Goal: Complete application form

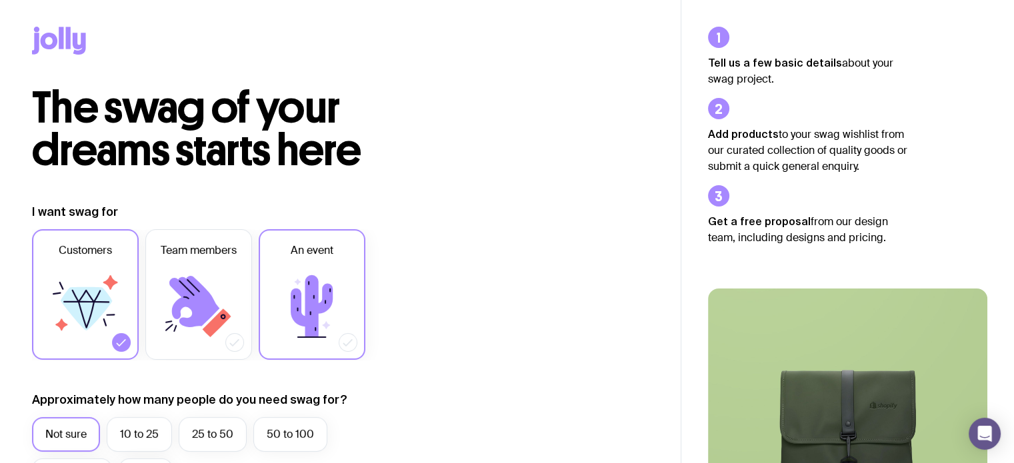
click at [307, 293] on icon at bounding box center [312, 306] width 42 height 62
click at [0, 0] on input "An event" at bounding box center [0, 0] width 0 height 0
click at [75, 333] on icon at bounding box center [85, 307] width 80 height 80
click at [0, 0] on input "Customers" at bounding box center [0, 0] width 0 height 0
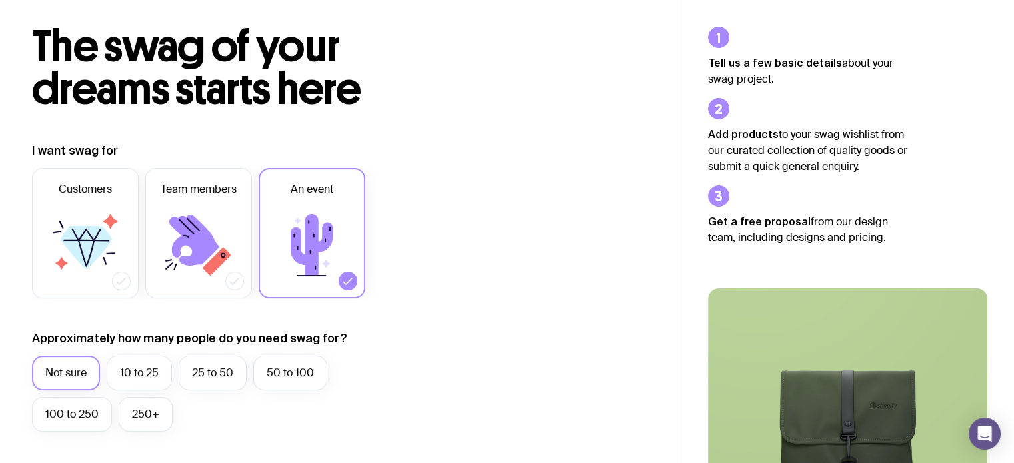
scroll to position [133, 0]
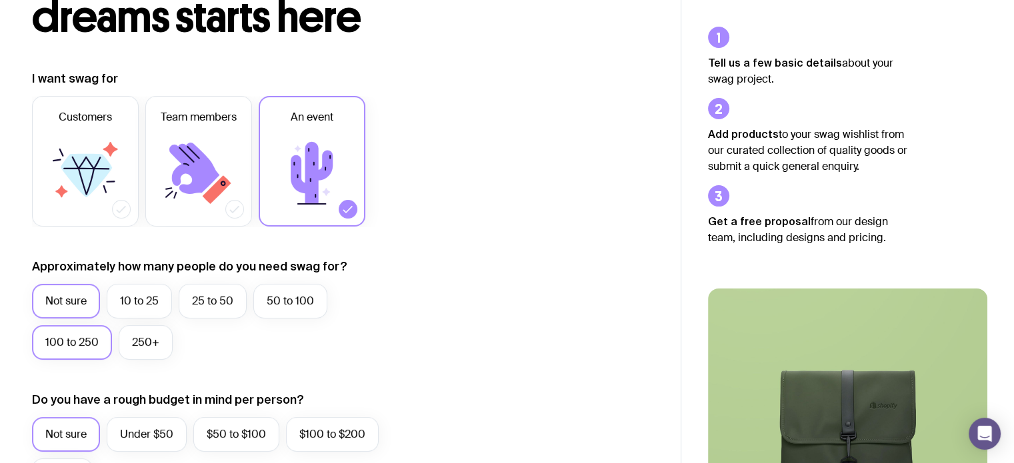
click at [71, 342] on label "100 to 250" at bounding box center [72, 342] width 80 height 35
click at [0, 0] on input "100 to 250" at bounding box center [0, 0] width 0 height 0
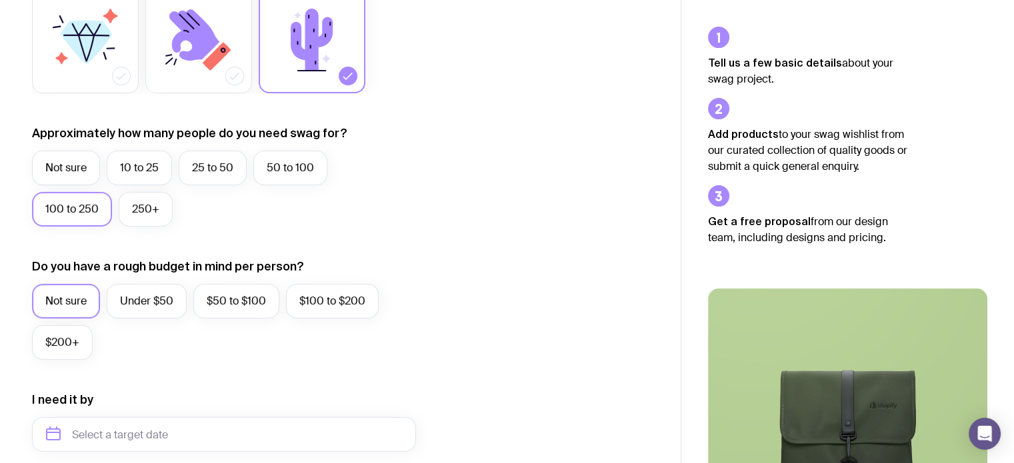
scroll to position [400, 0]
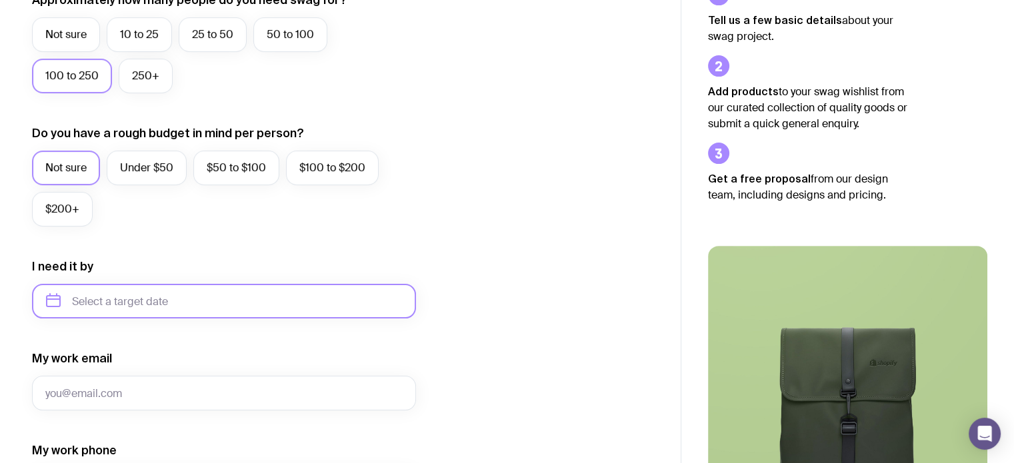
click at [93, 290] on input "text" at bounding box center [224, 301] width 384 height 35
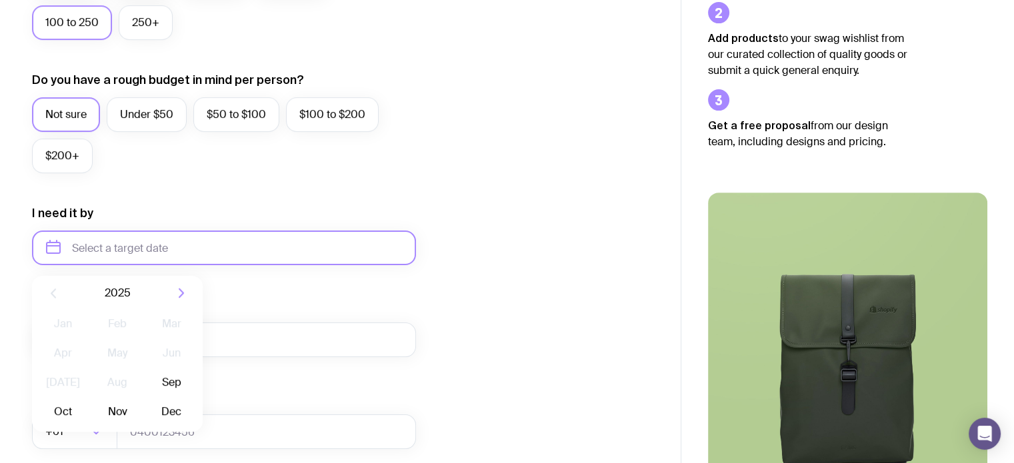
scroll to position [533, 0]
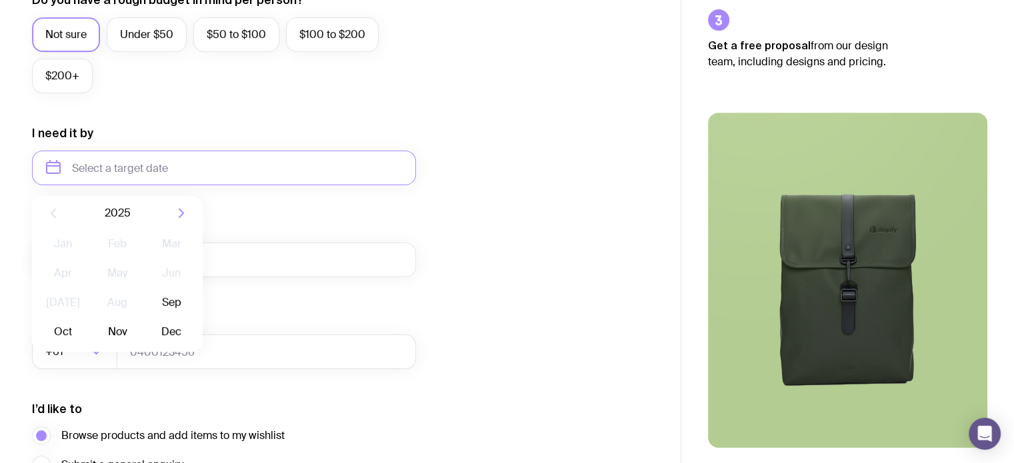
click at [183, 215] on icon "button" at bounding box center [181, 213] width 16 height 16
click at [56, 211] on icon "button" at bounding box center [53, 213] width 16 height 16
click at [93, 334] on button "Oct" at bounding box center [117, 332] width 49 height 27
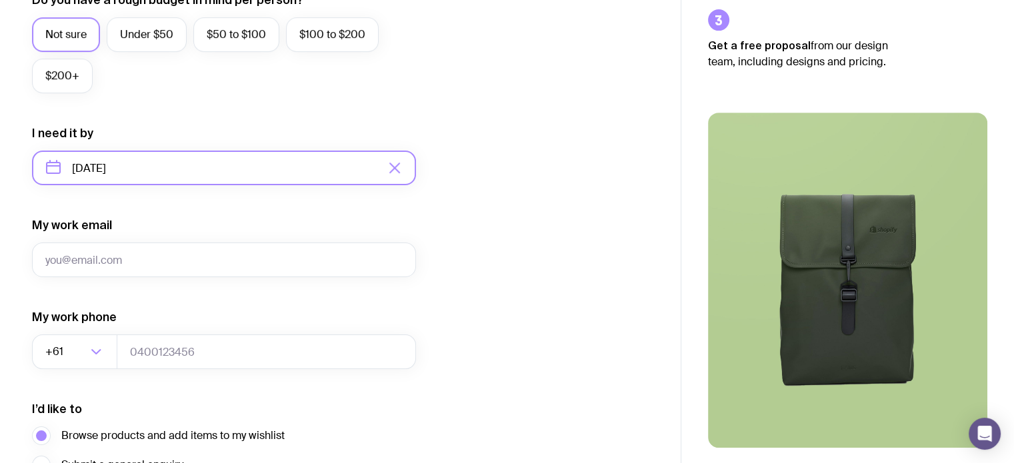
click at [160, 160] on input "[DATE]" at bounding box center [224, 168] width 384 height 35
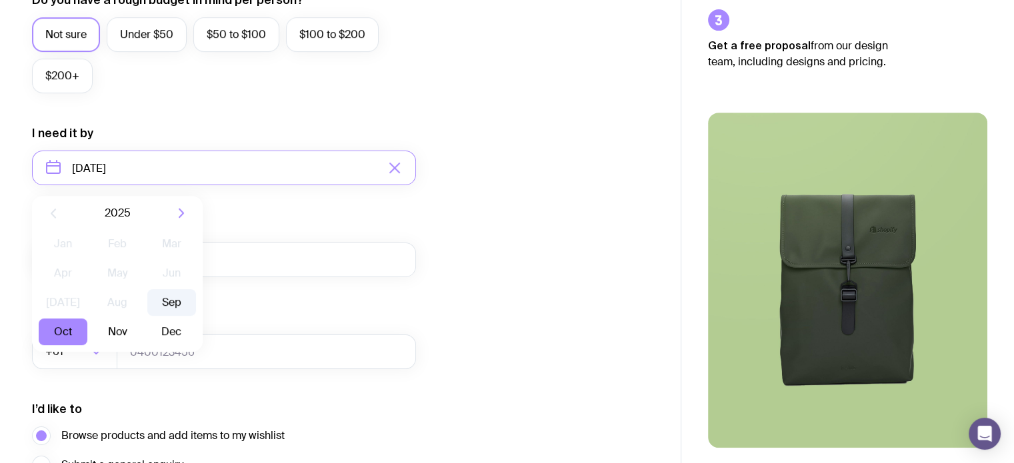
click at [177, 300] on button "Sep" at bounding box center [171, 302] width 49 height 27
type input "[DATE]"
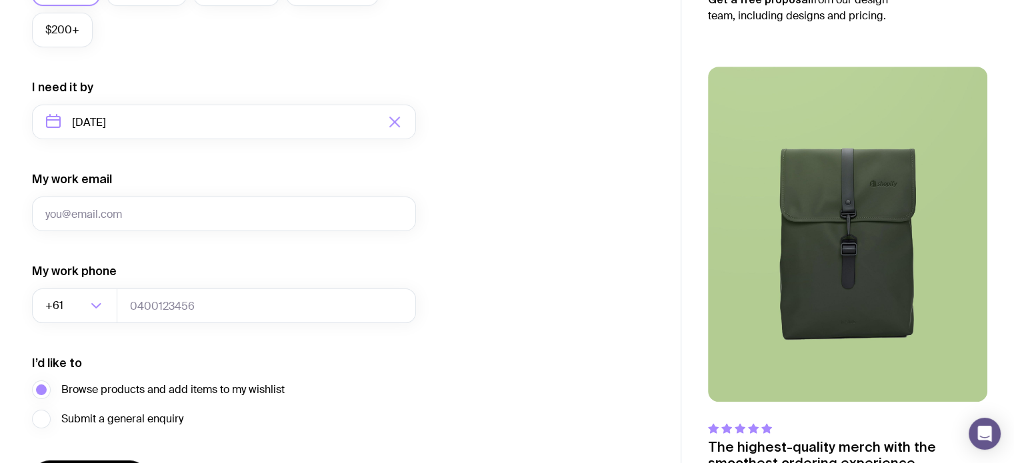
scroll to position [666, 0]
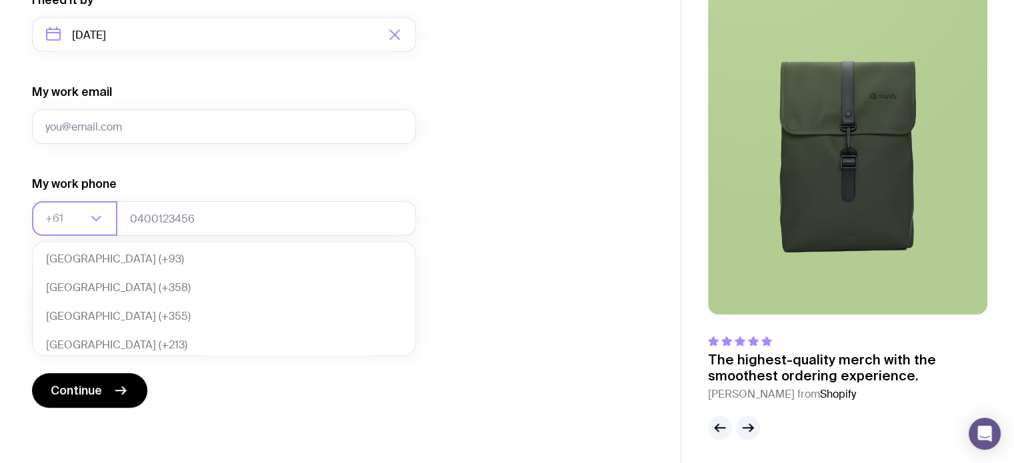
click at [93, 216] on icon "Search for option" at bounding box center [96, 219] width 16 height 16
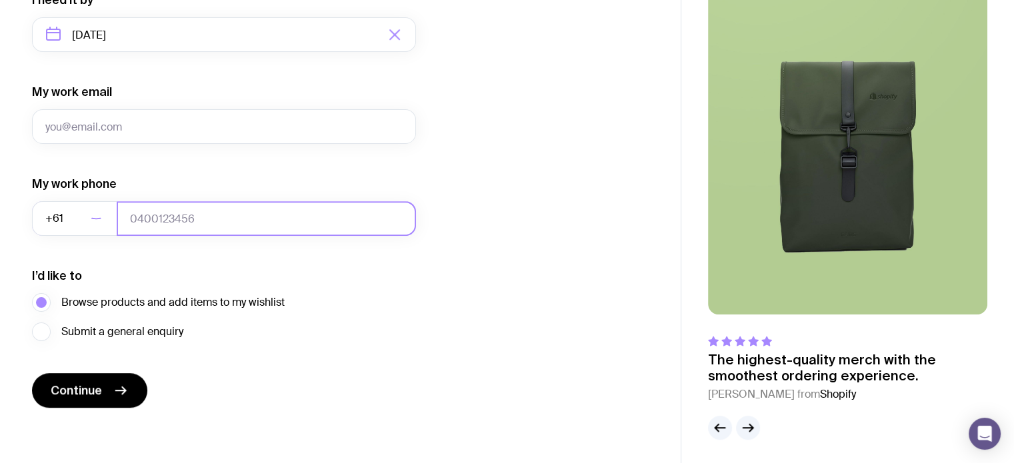
click at [197, 213] on input "tel" at bounding box center [266, 218] width 299 height 35
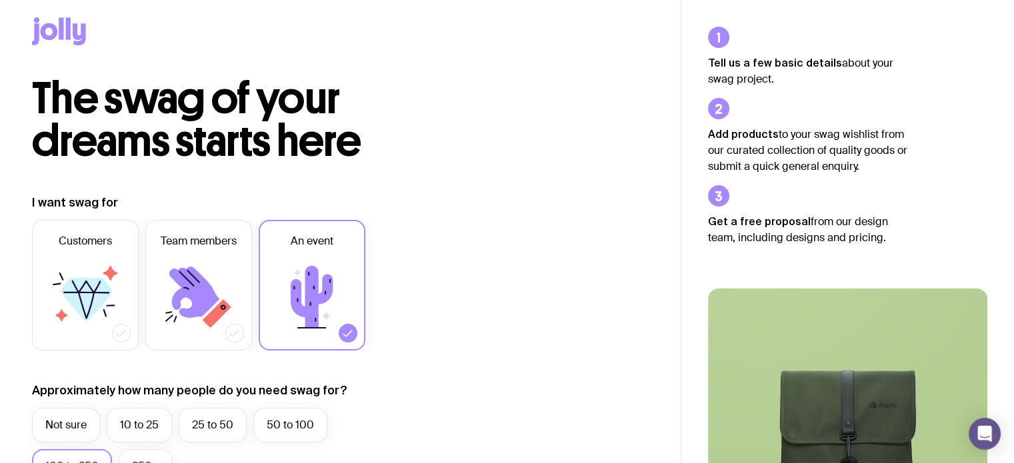
scroll to position [0, 0]
